Goal: Book appointment/travel/reservation

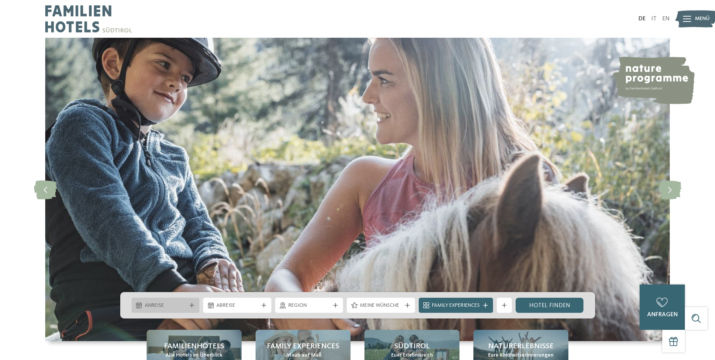
click at [194, 306] on icon at bounding box center [192, 305] width 5 height 5
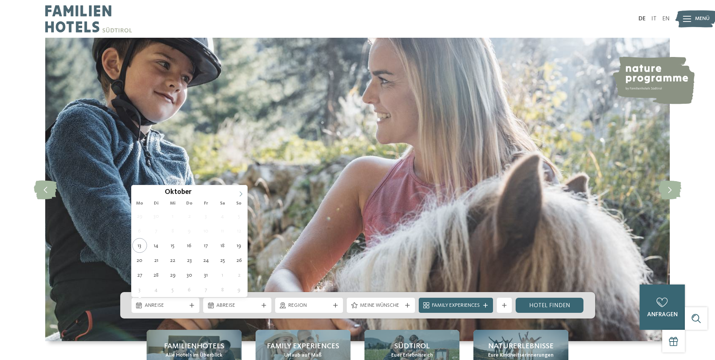
click at [239, 195] on icon at bounding box center [240, 193] width 5 height 5
type div "02.11.2025"
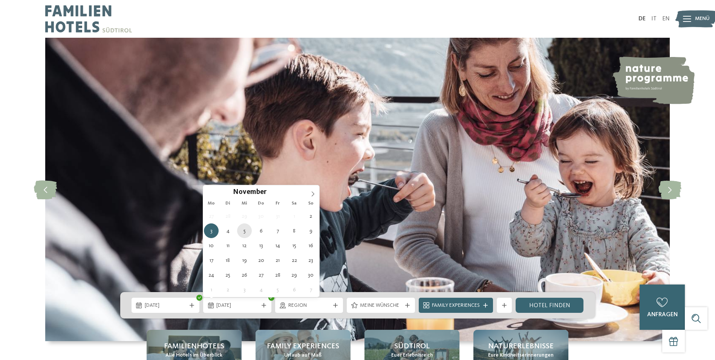
type div "05.11.2025"
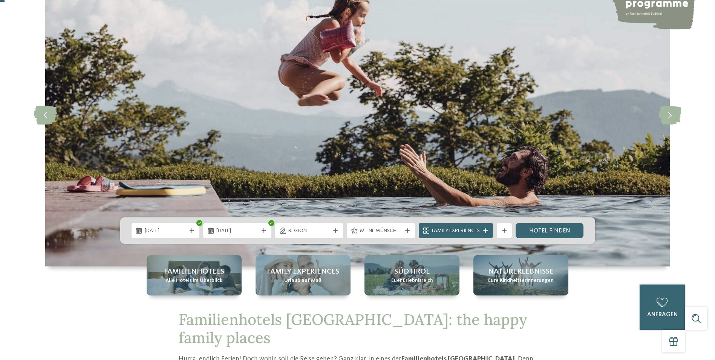
scroll to position [75, 0]
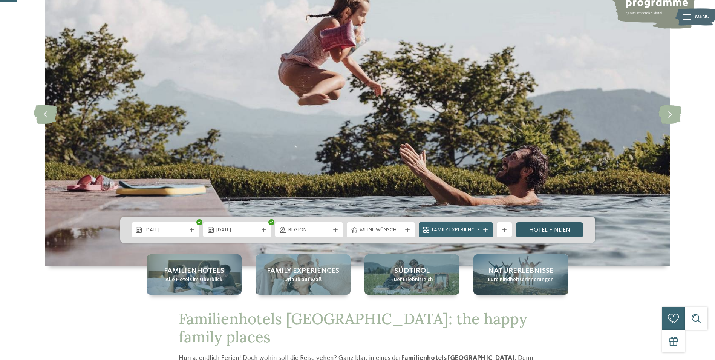
click at [566, 229] on link "Hotel finden" at bounding box center [550, 229] width 68 height 15
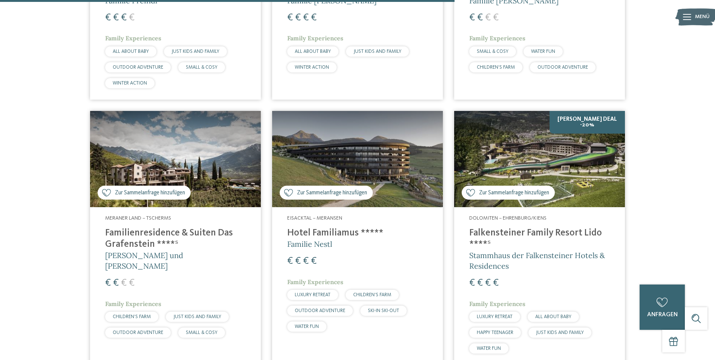
scroll to position [1189, 0]
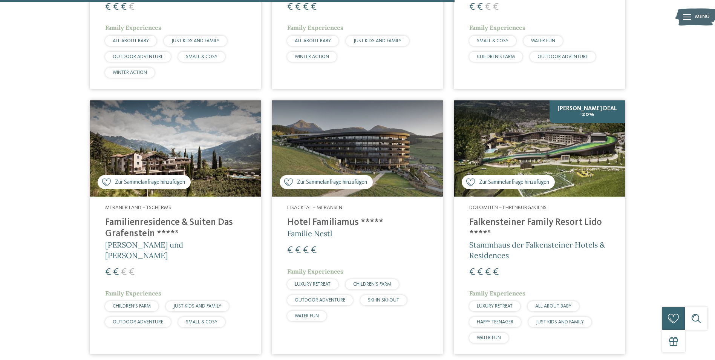
click at [542, 222] on h4 "Falkensteiner Family Resort Lido ****ˢ" at bounding box center [539, 228] width 141 height 23
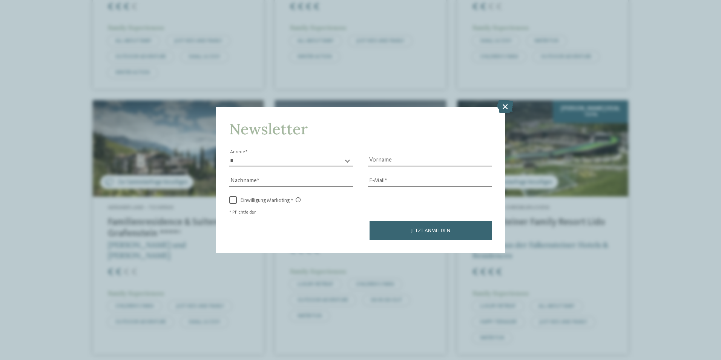
click at [507, 104] on icon at bounding box center [505, 105] width 16 height 13
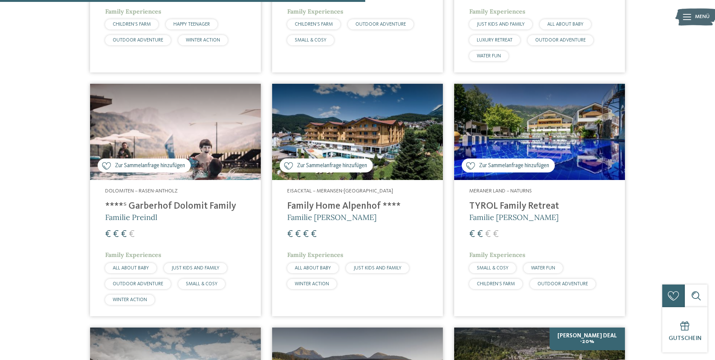
scroll to position [963, 0]
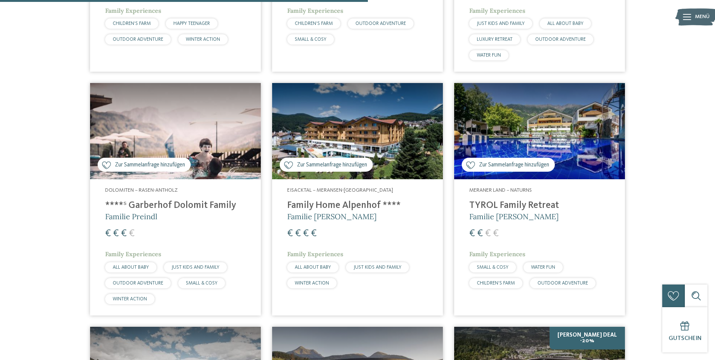
click at [356, 129] on img at bounding box center [357, 131] width 171 height 96
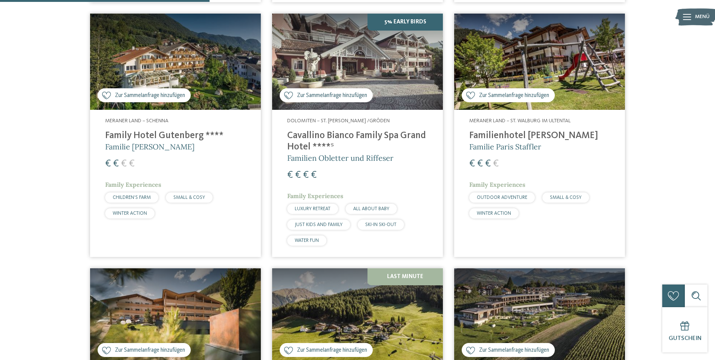
scroll to position [511, 0]
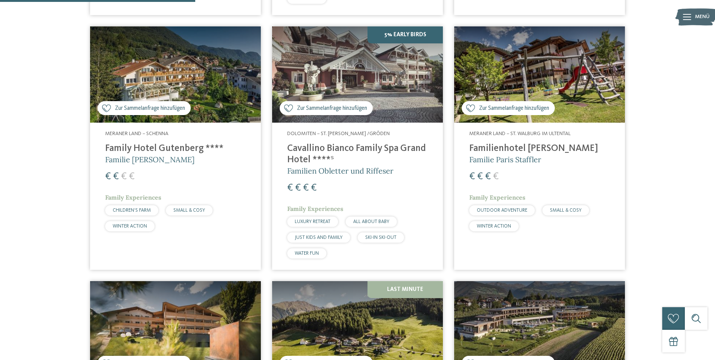
click at [162, 148] on h4 "Family Hotel Gutenberg ****" at bounding box center [175, 148] width 141 height 11
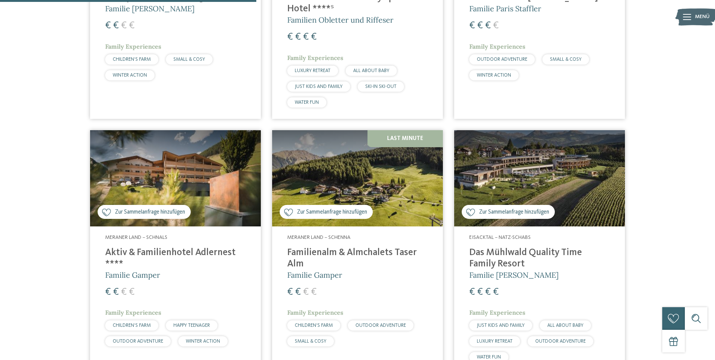
scroll to position [699, 0]
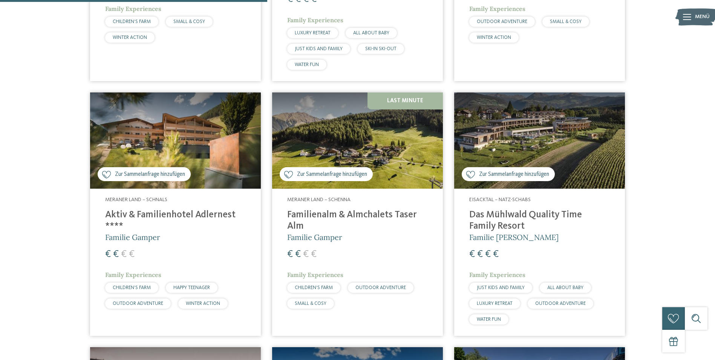
click at [349, 143] on img at bounding box center [357, 140] width 171 height 96
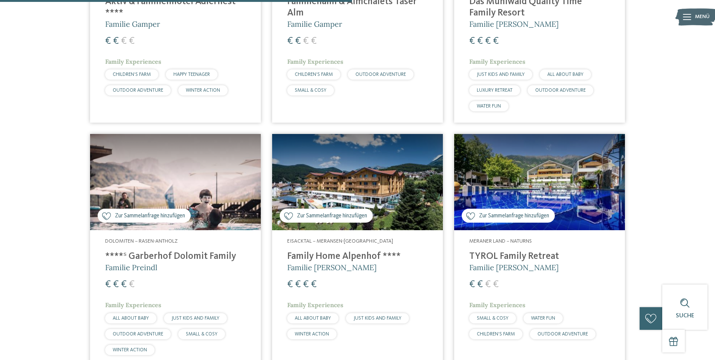
scroll to position [926, 0]
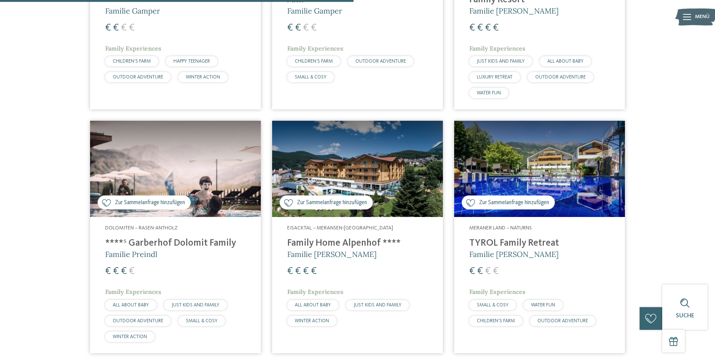
click at [520, 162] on img at bounding box center [539, 169] width 171 height 96
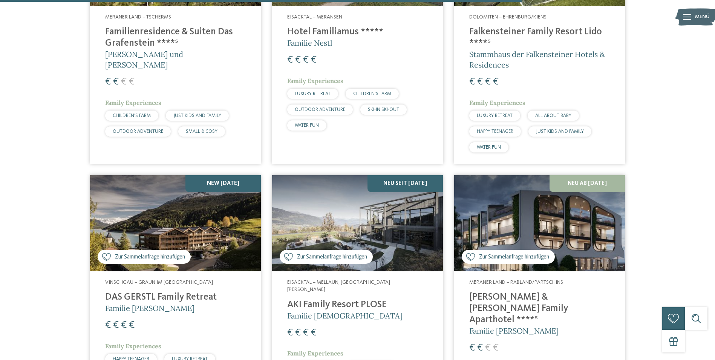
scroll to position [1302, 0]
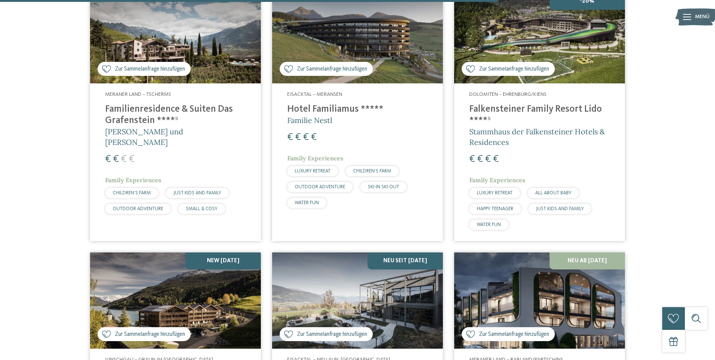
click at [168, 110] on h4 "Familienresidence & Suiten Das Grafenstein ****ˢ" at bounding box center [175, 115] width 141 height 23
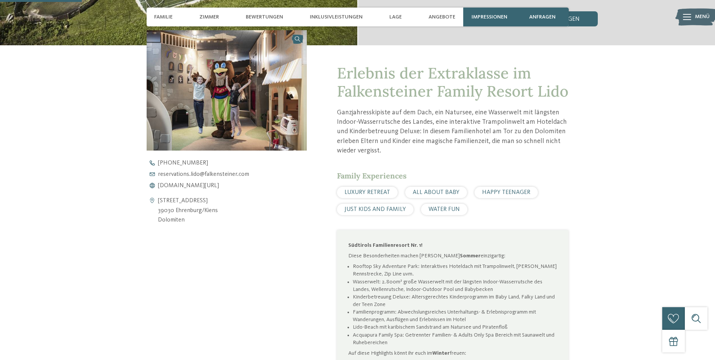
scroll to position [377, 0]
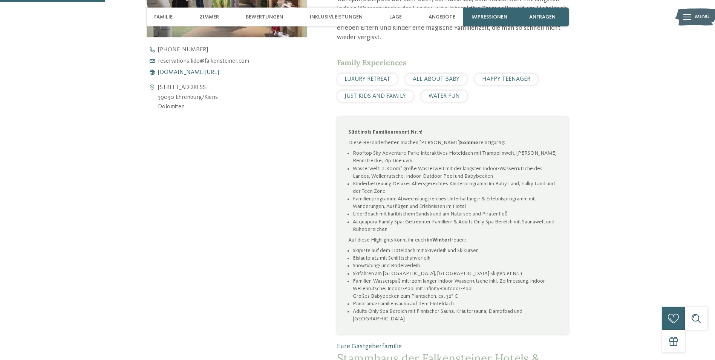
click at [204, 70] on span "www.falkensteiner.com/lido" at bounding box center [188, 72] width 61 height 6
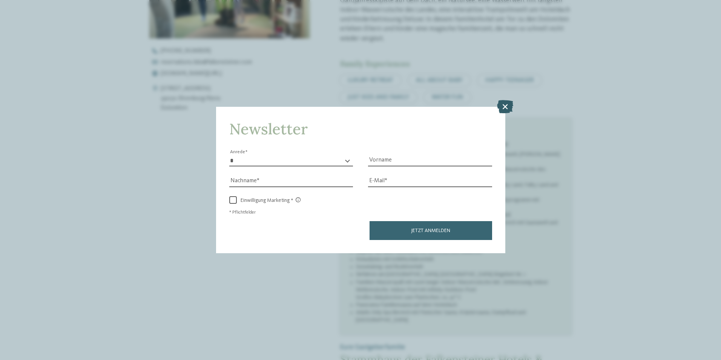
click at [507, 106] on icon at bounding box center [505, 105] width 16 height 13
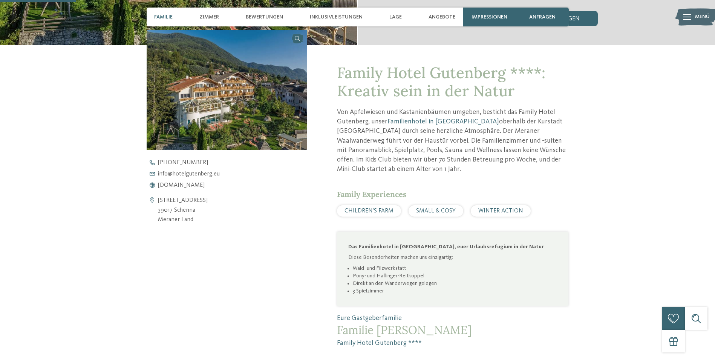
scroll to position [264, 0]
click at [191, 182] on span "www.hotelgutenberg.eu" at bounding box center [181, 185] width 47 height 6
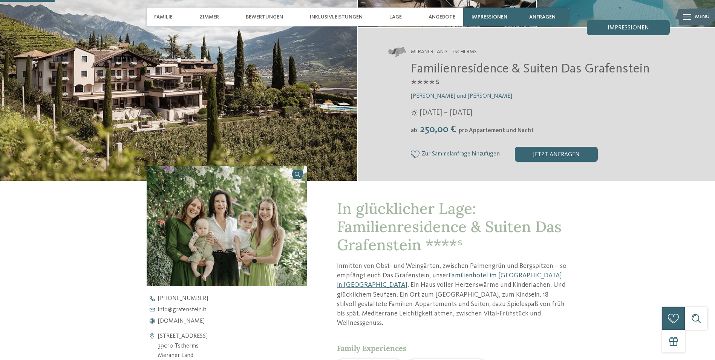
scroll to position [188, 0]
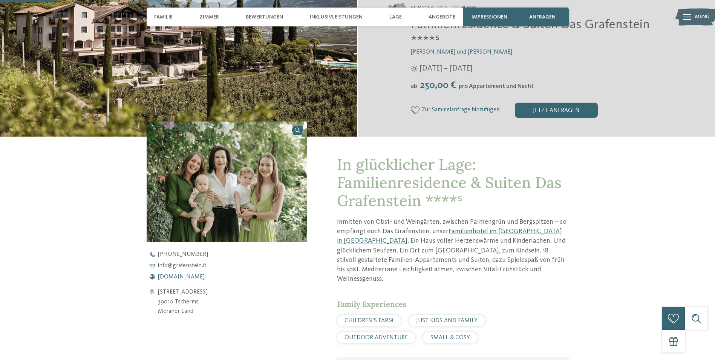
click at [184, 277] on span "[DOMAIN_NAME]" at bounding box center [181, 277] width 47 height 6
